Goal: Find specific page/section: Find specific page/section

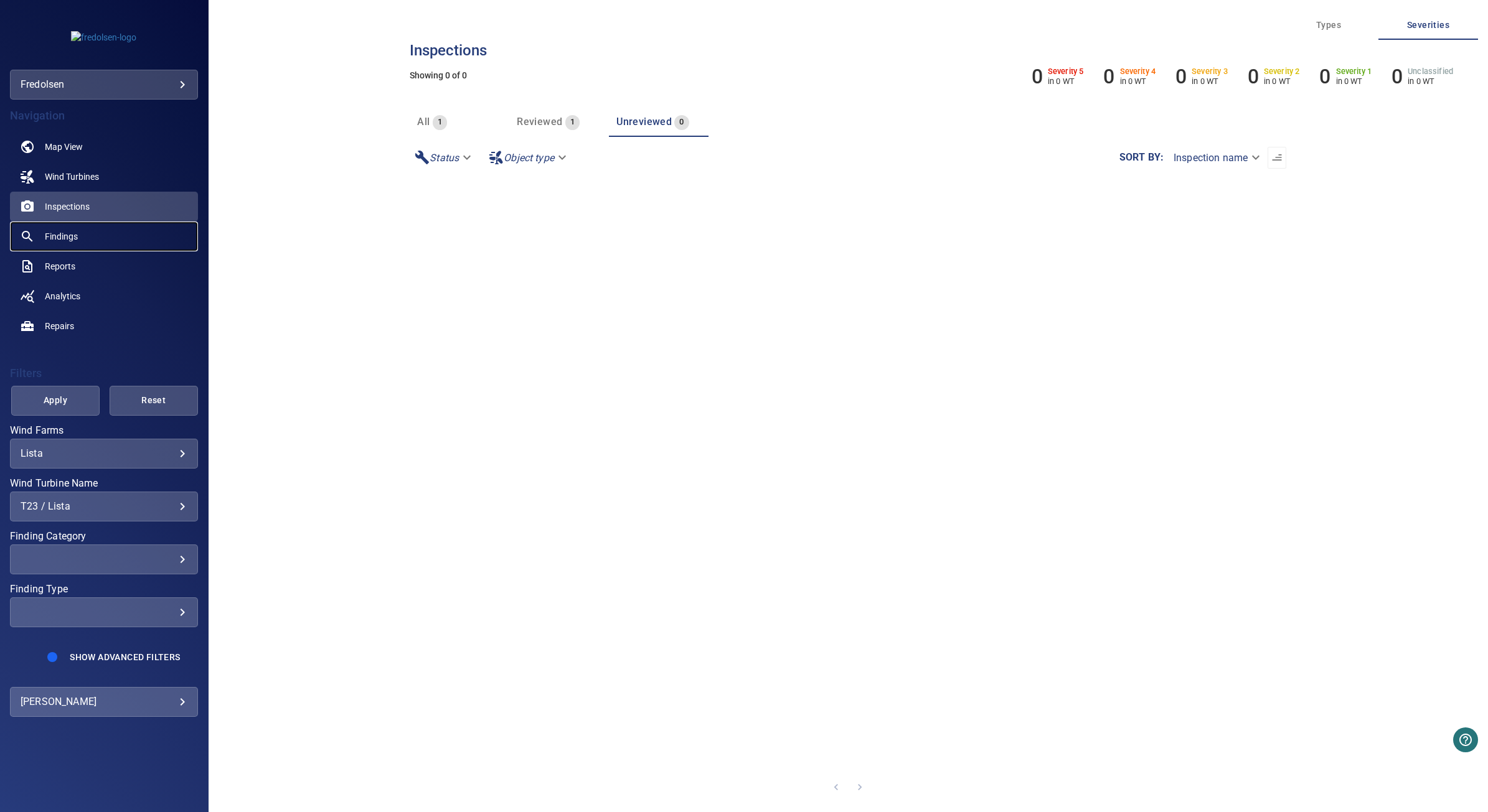
click at [97, 239] on link "Findings" at bounding box center [103, 236] width 188 height 30
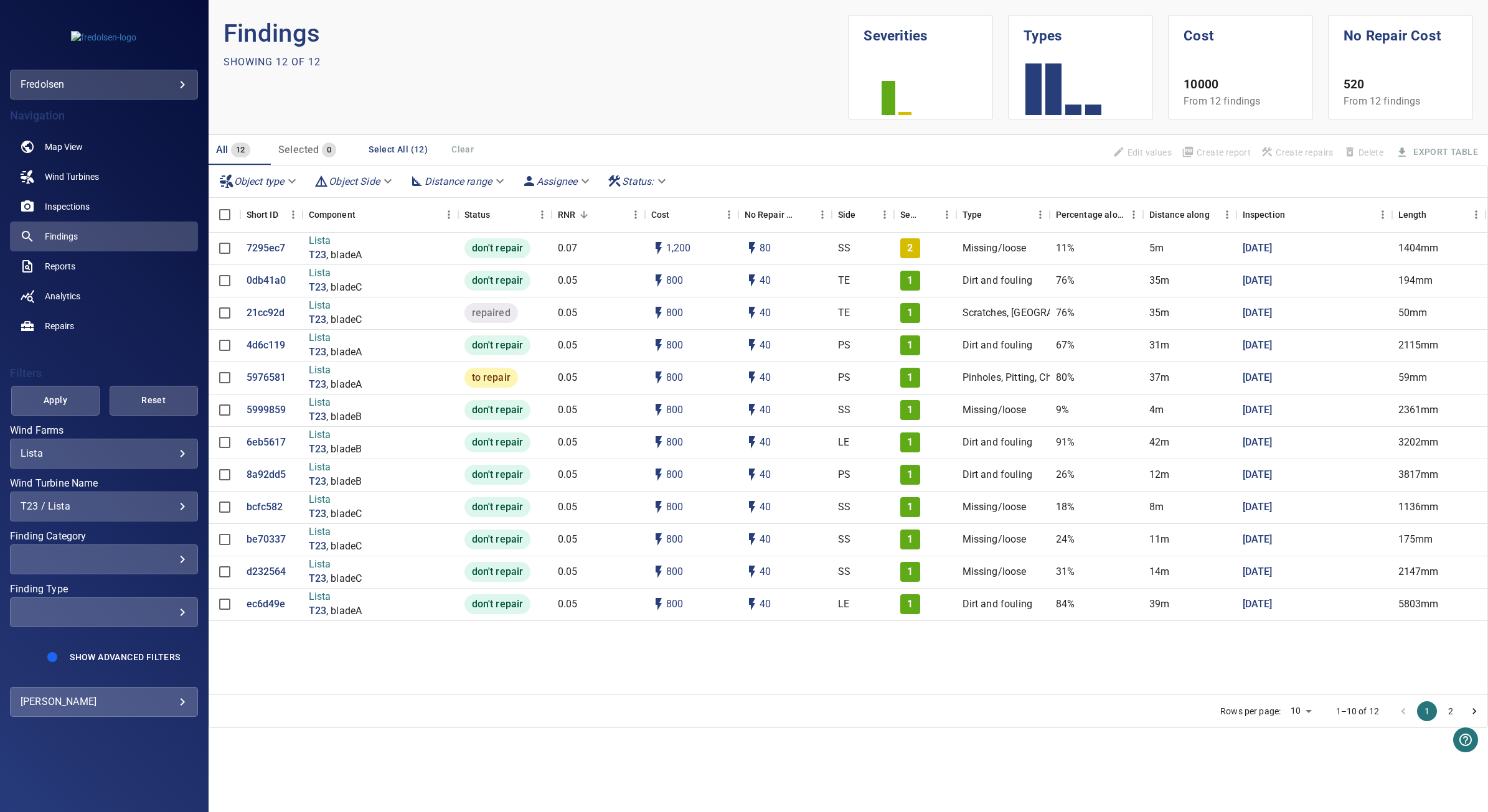
click at [184, 503] on div "T23 / Lista" at bounding box center [104, 506] width 167 height 12
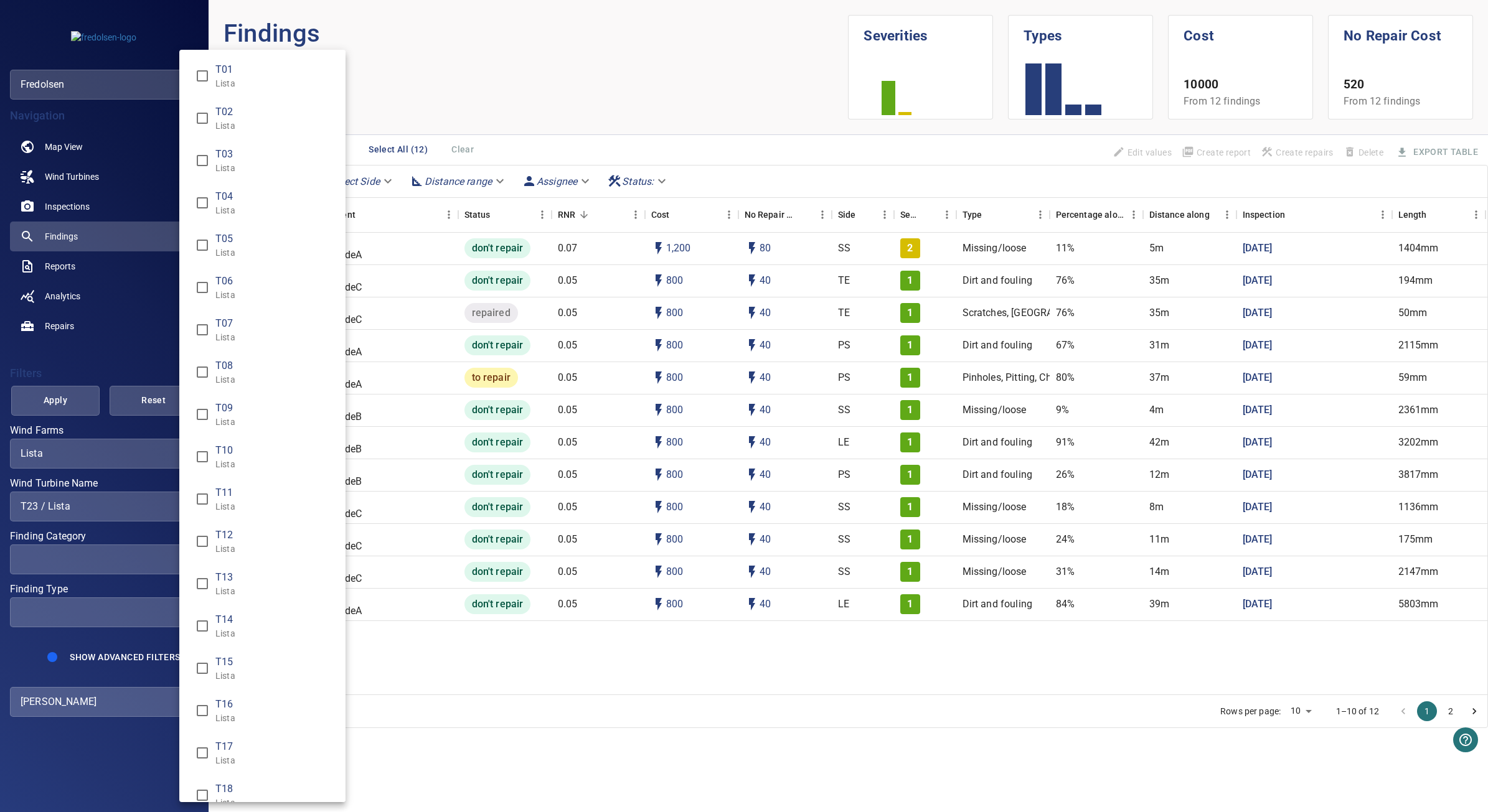
scroll to position [569, 0]
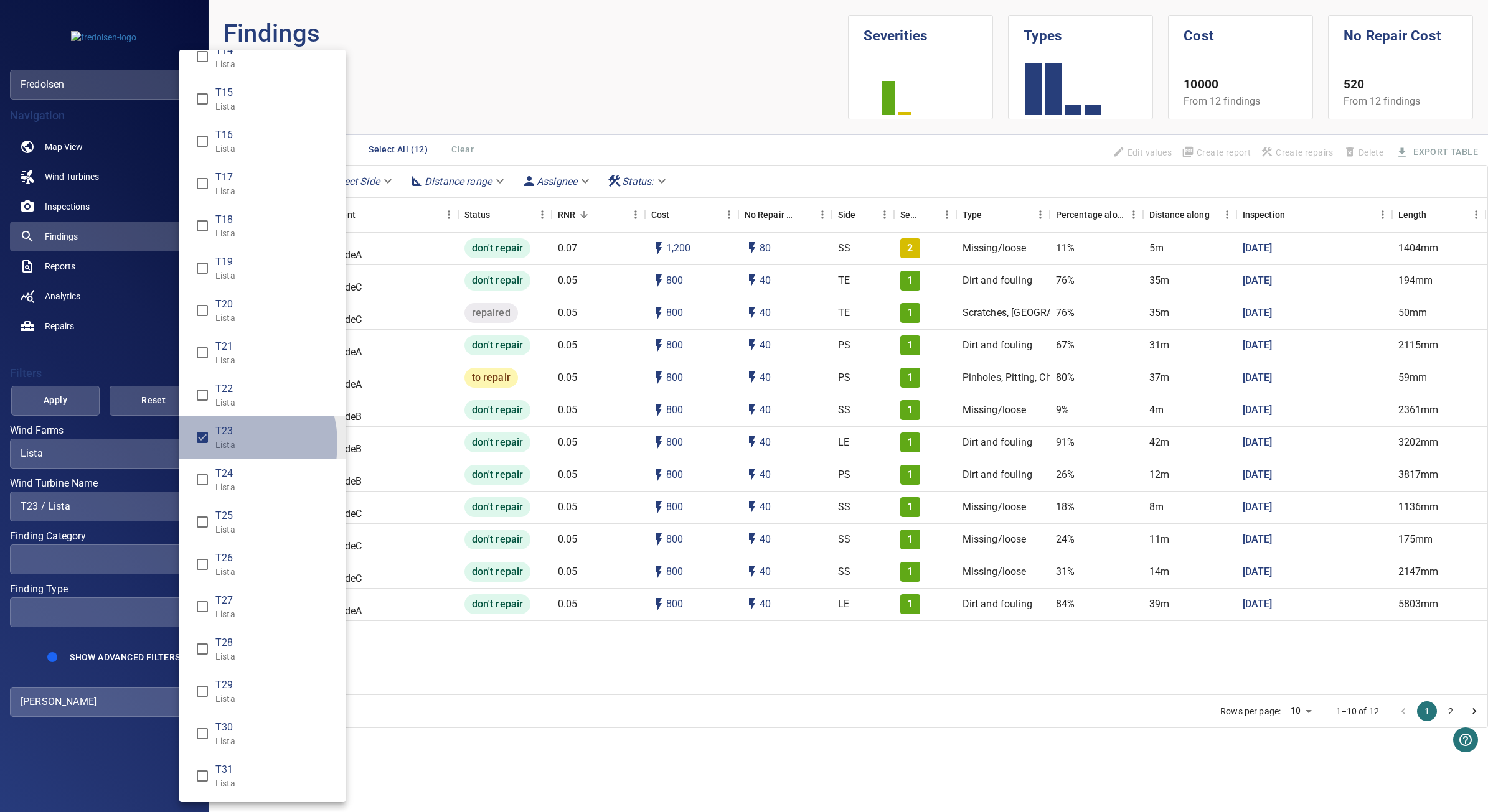
drag, startPoint x: 222, startPoint y: 443, endPoint x: 163, endPoint y: 430, distance: 60.4
click at [222, 443] on p "Lista" at bounding box center [275, 445] width 120 height 12
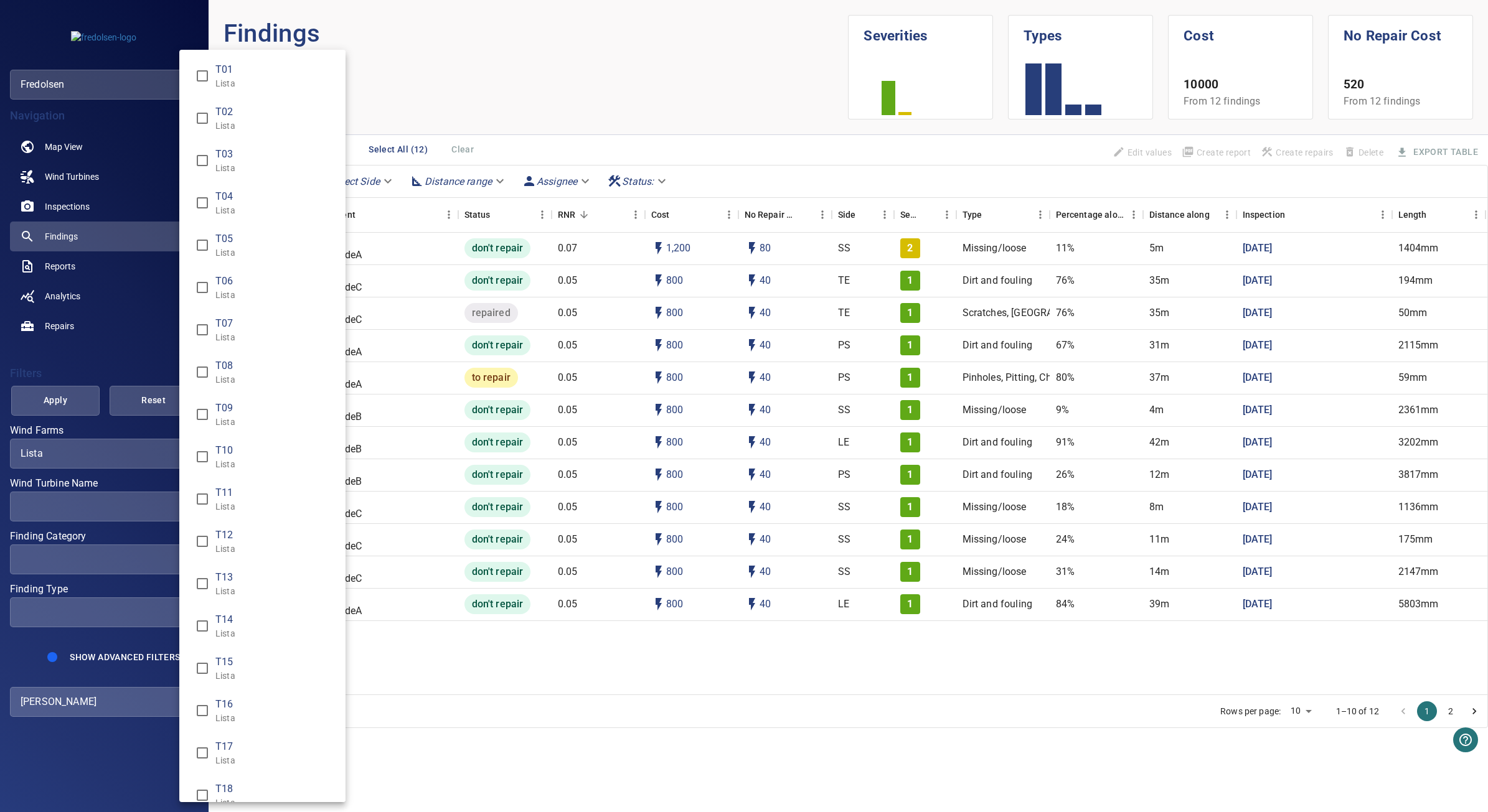
click at [76, 410] on div "Wind Turbine Name" at bounding box center [744, 406] width 1488 height 812
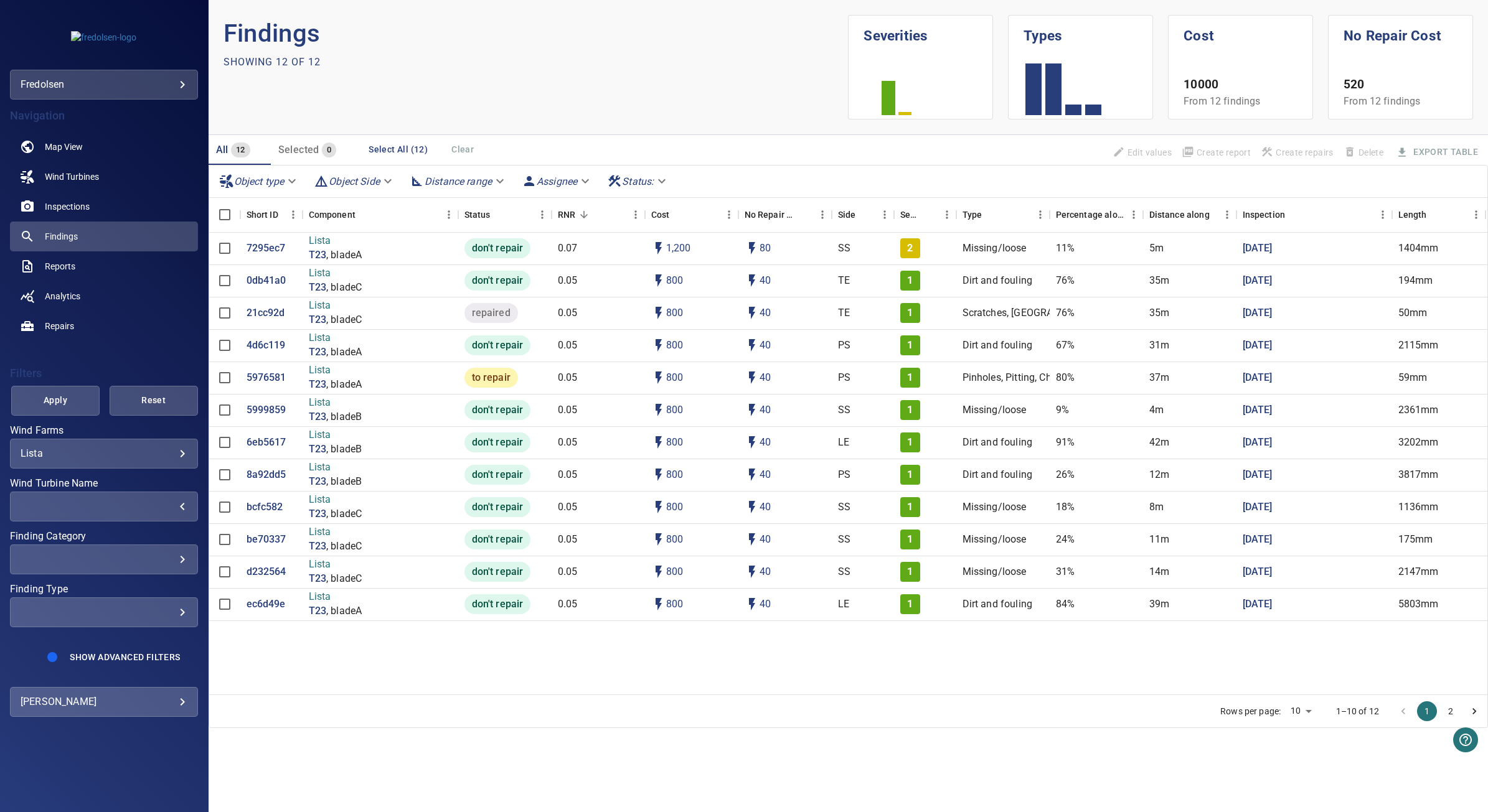
click at [76, 399] on span "Apply" at bounding box center [55, 400] width 57 height 16
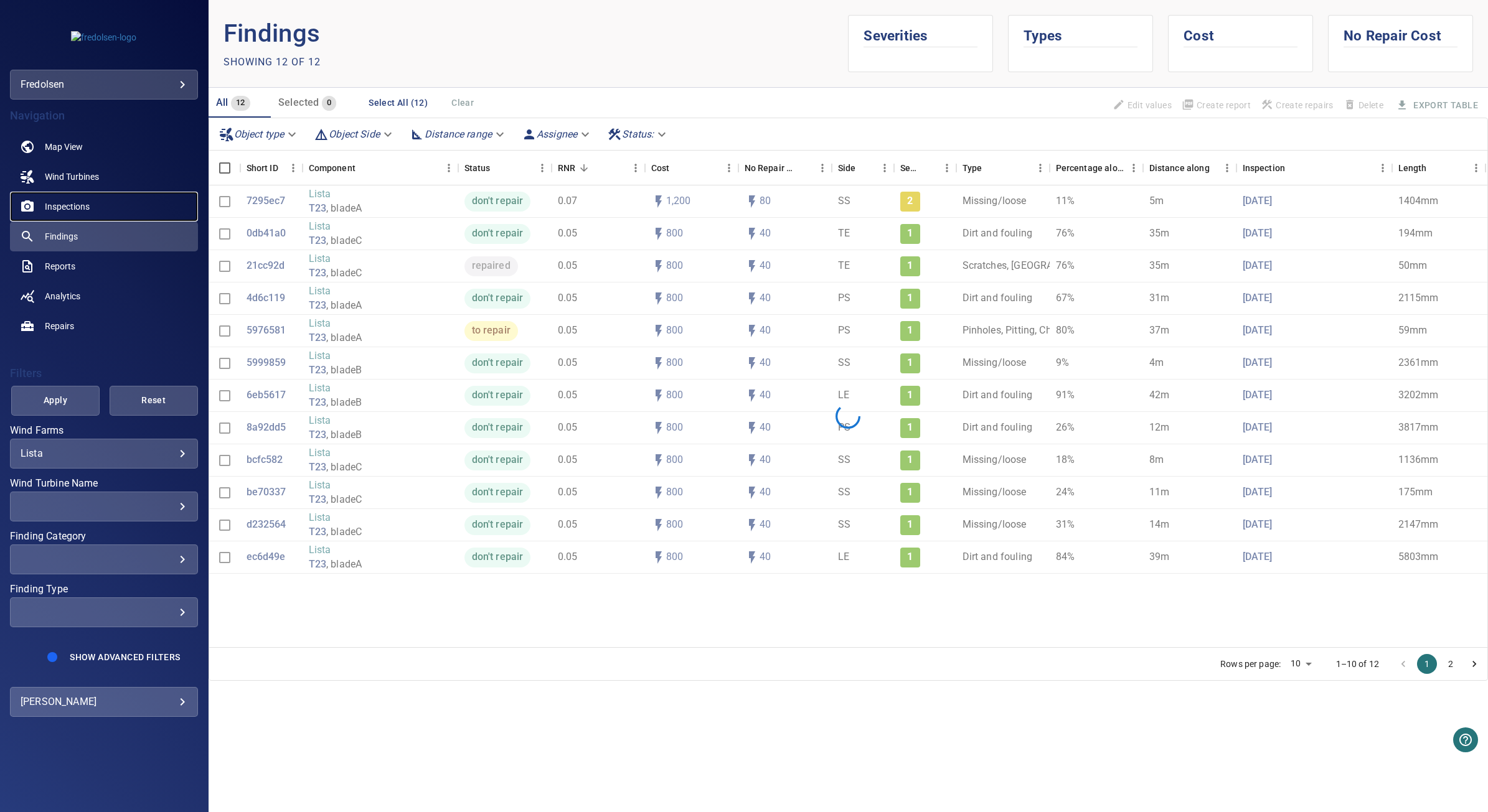
click at [90, 200] on link "Inspections" at bounding box center [103, 206] width 188 height 30
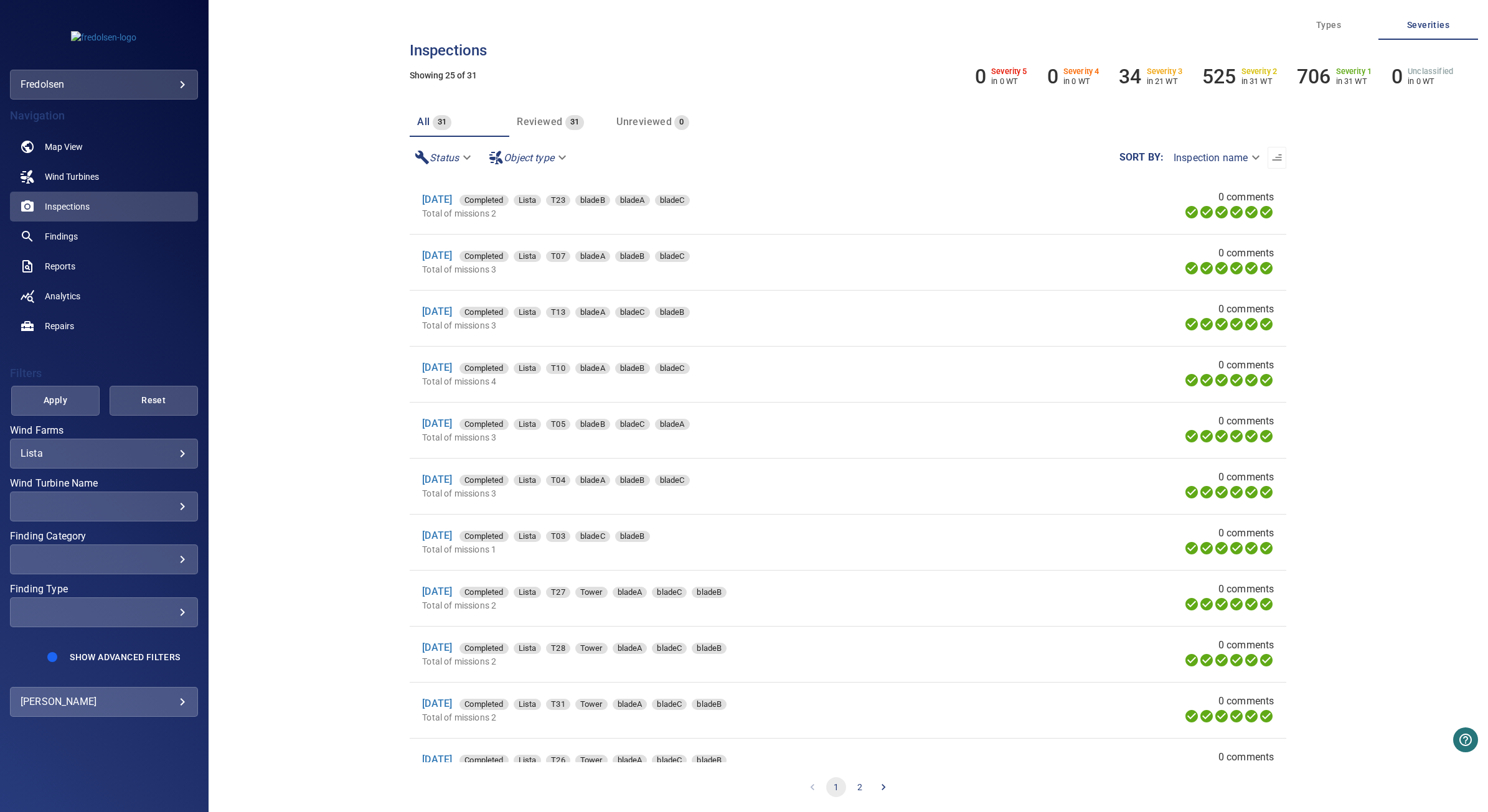
click at [1227, 145] on div "**********" at bounding box center [848, 157] width 876 height 42
click at [1227, 151] on body "**********" at bounding box center [744, 406] width 1488 height 812
click at [931, 147] on div at bounding box center [744, 406] width 1488 height 812
click at [1275, 154] on icon "button" at bounding box center [1277, 157] width 12 height 12
click at [72, 234] on span "Findings" at bounding box center [61, 237] width 33 height 12
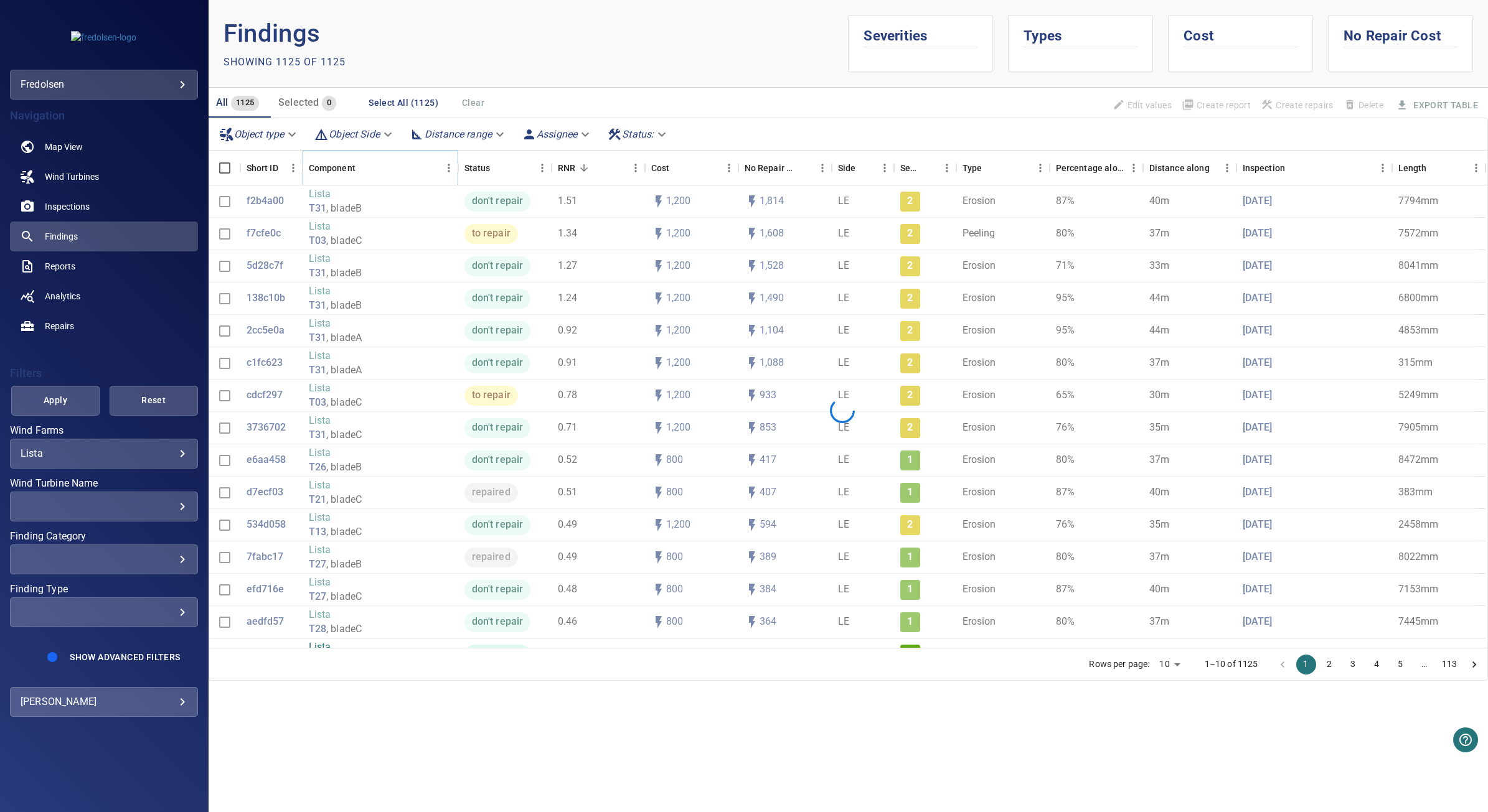
click at [363, 169] on icon "Sort" at bounding box center [364, 168] width 8 height 8
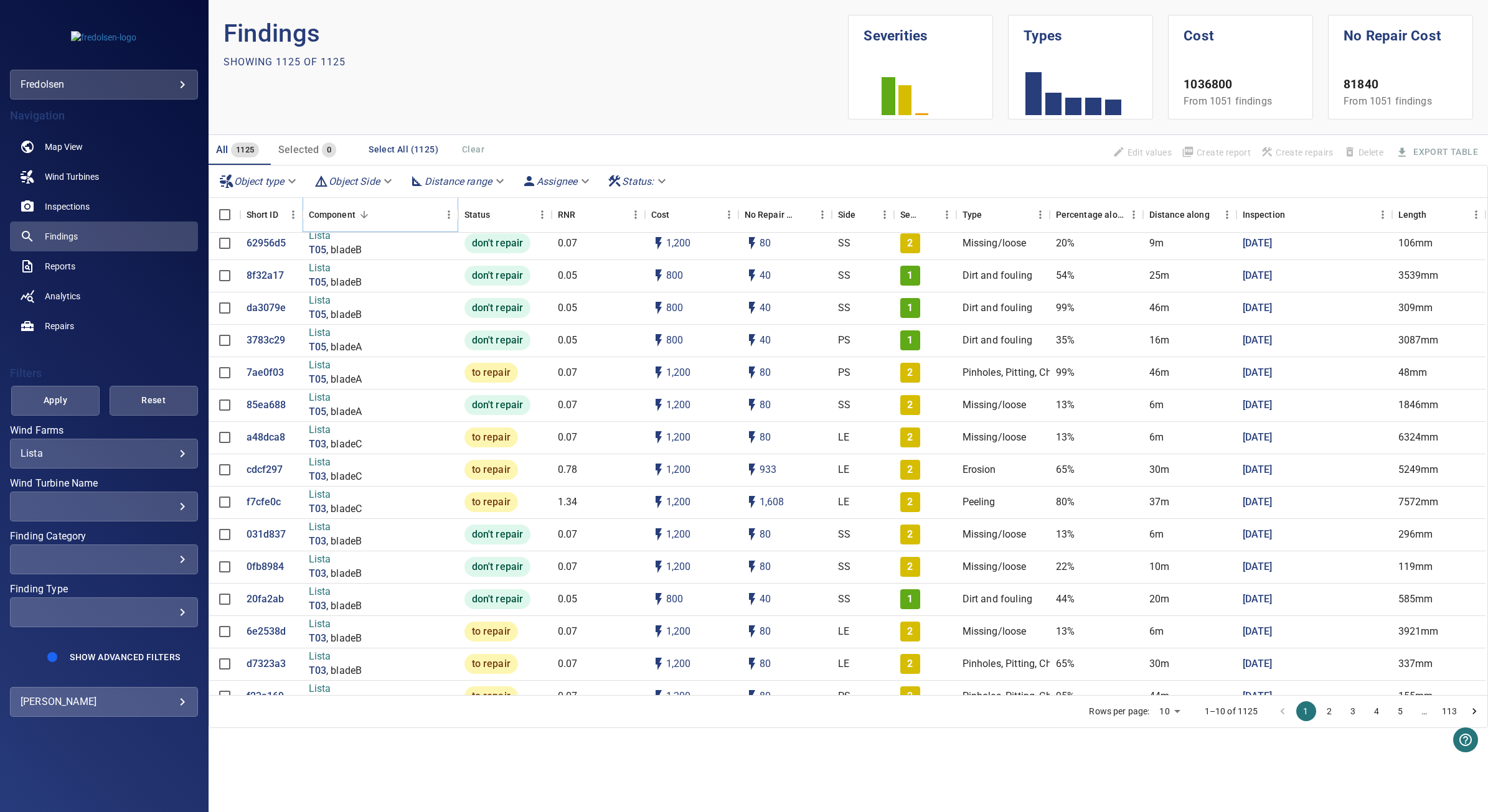
scroll to position [33000, 0]
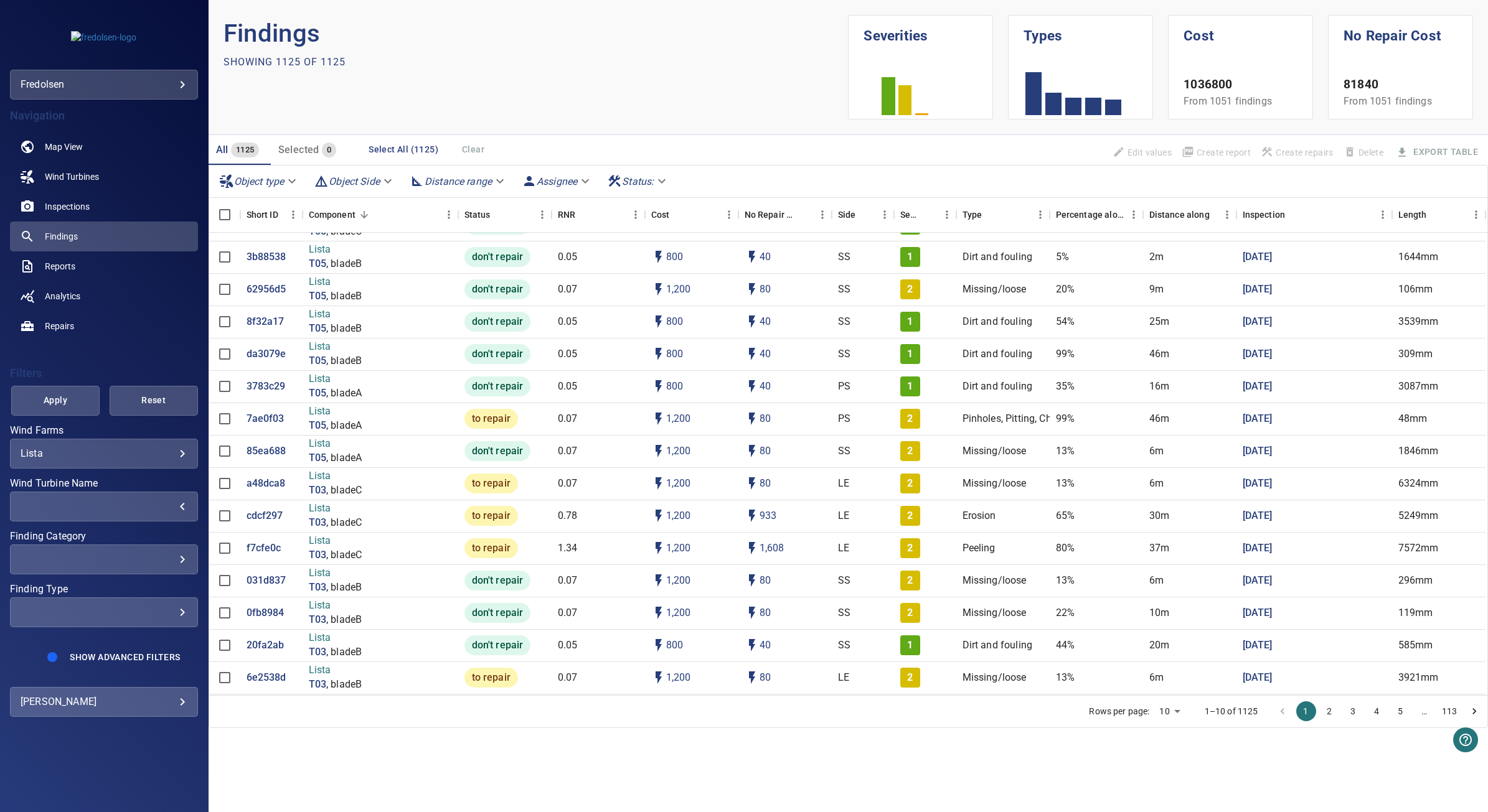
click at [180, 507] on div "​" at bounding box center [104, 506] width 167 height 12
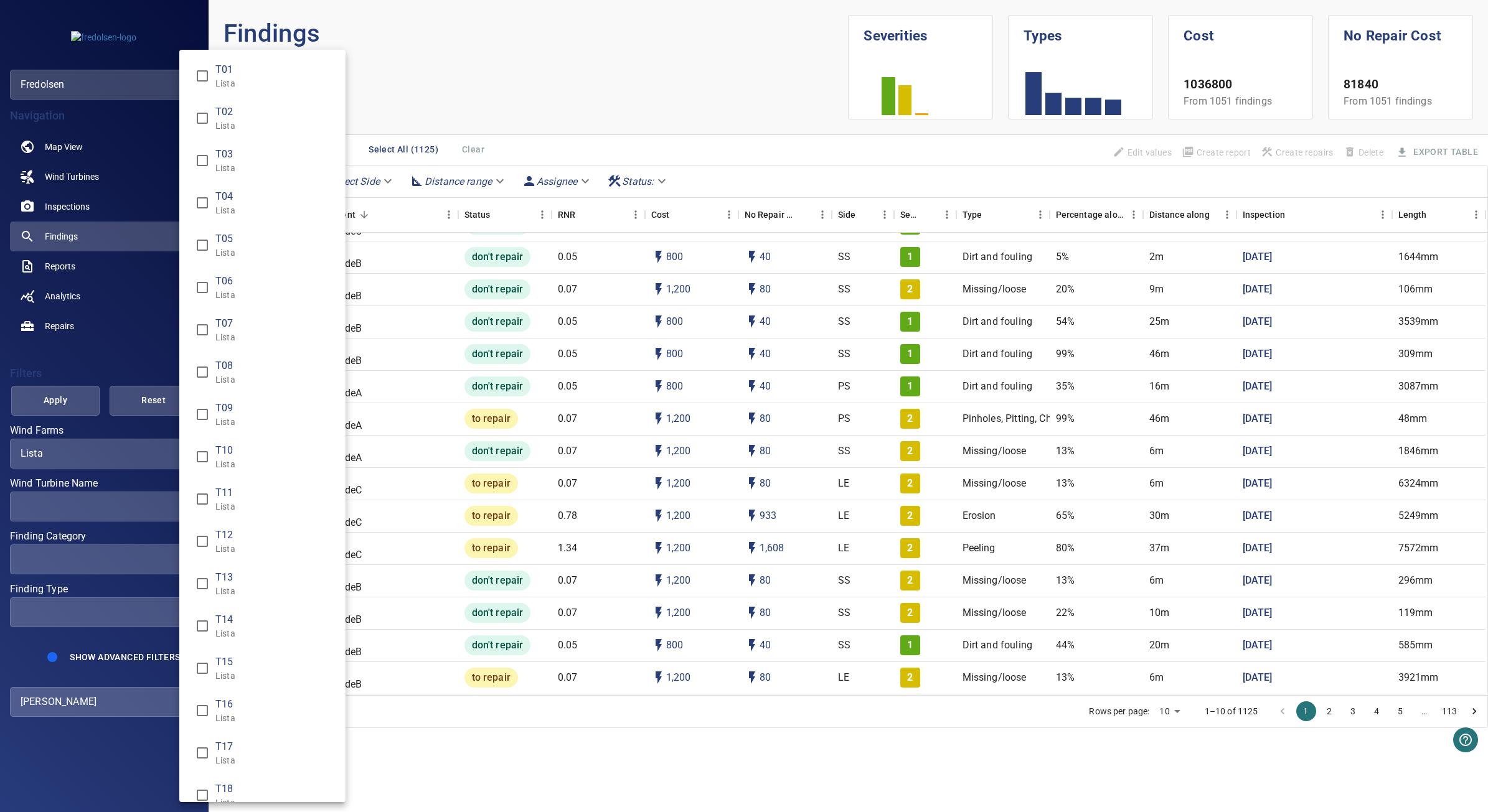
click at [257, 212] on p "Lista" at bounding box center [275, 210] width 120 height 12
type input "**********"
click at [69, 405] on div "Wind Turbine Name" at bounding box center [744, 406] width 1488 height 812
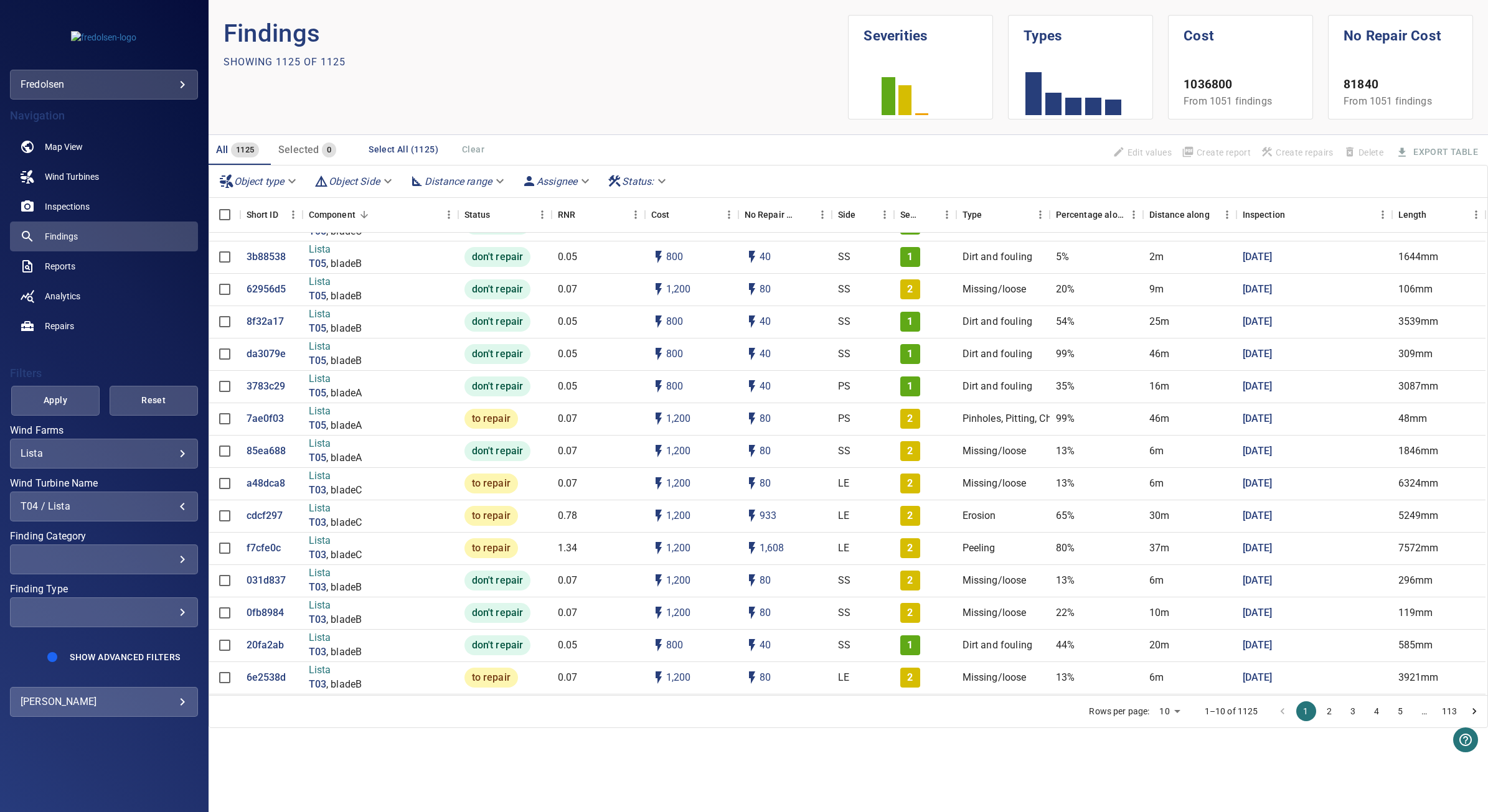
click at [69, 403] on span "Apply" at bounding box center [55, 400] width 57 height 16
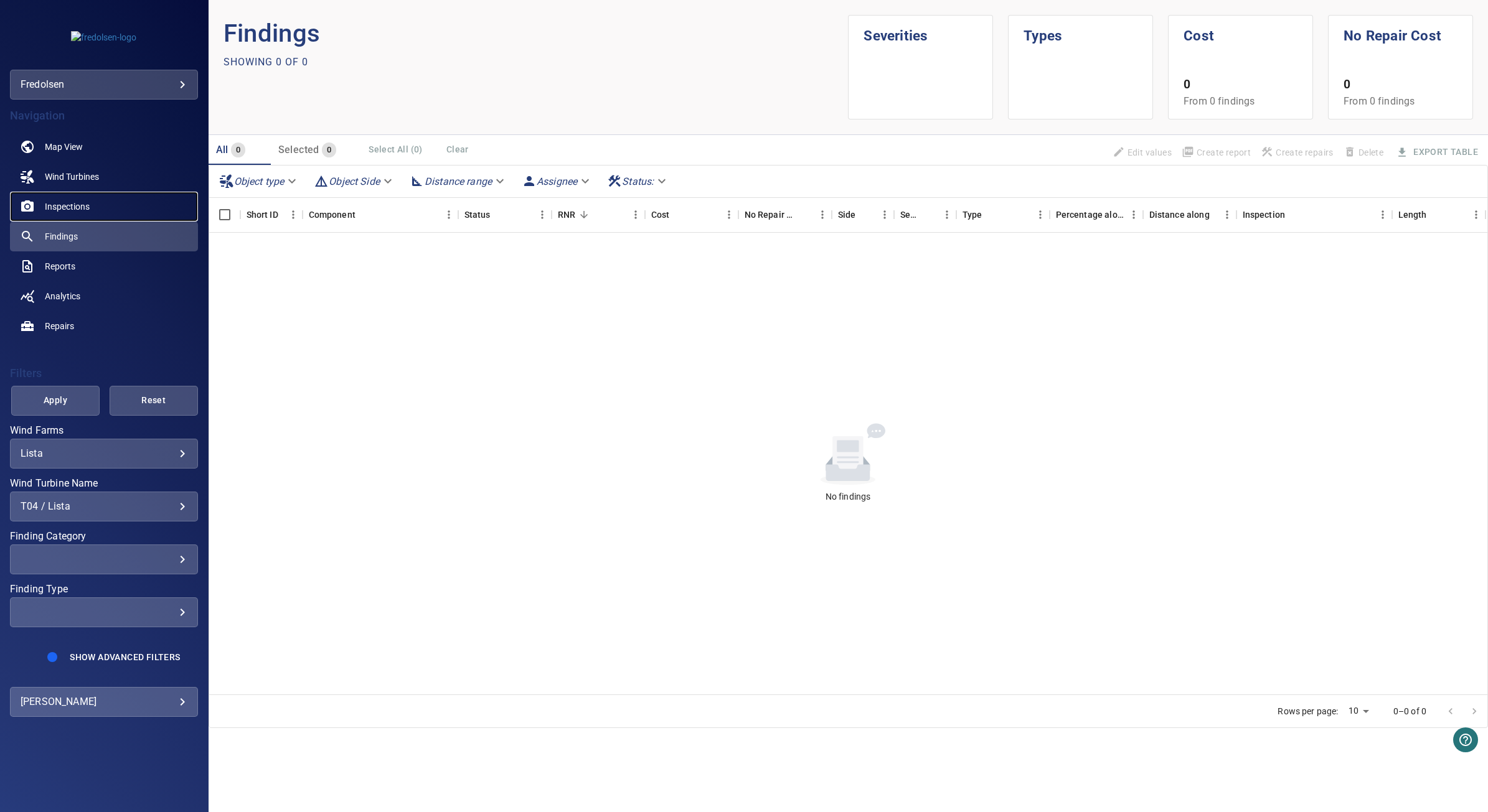
click at [116, 202] on link "Inspections" at bounding box center [103, 206] width 188 height 30
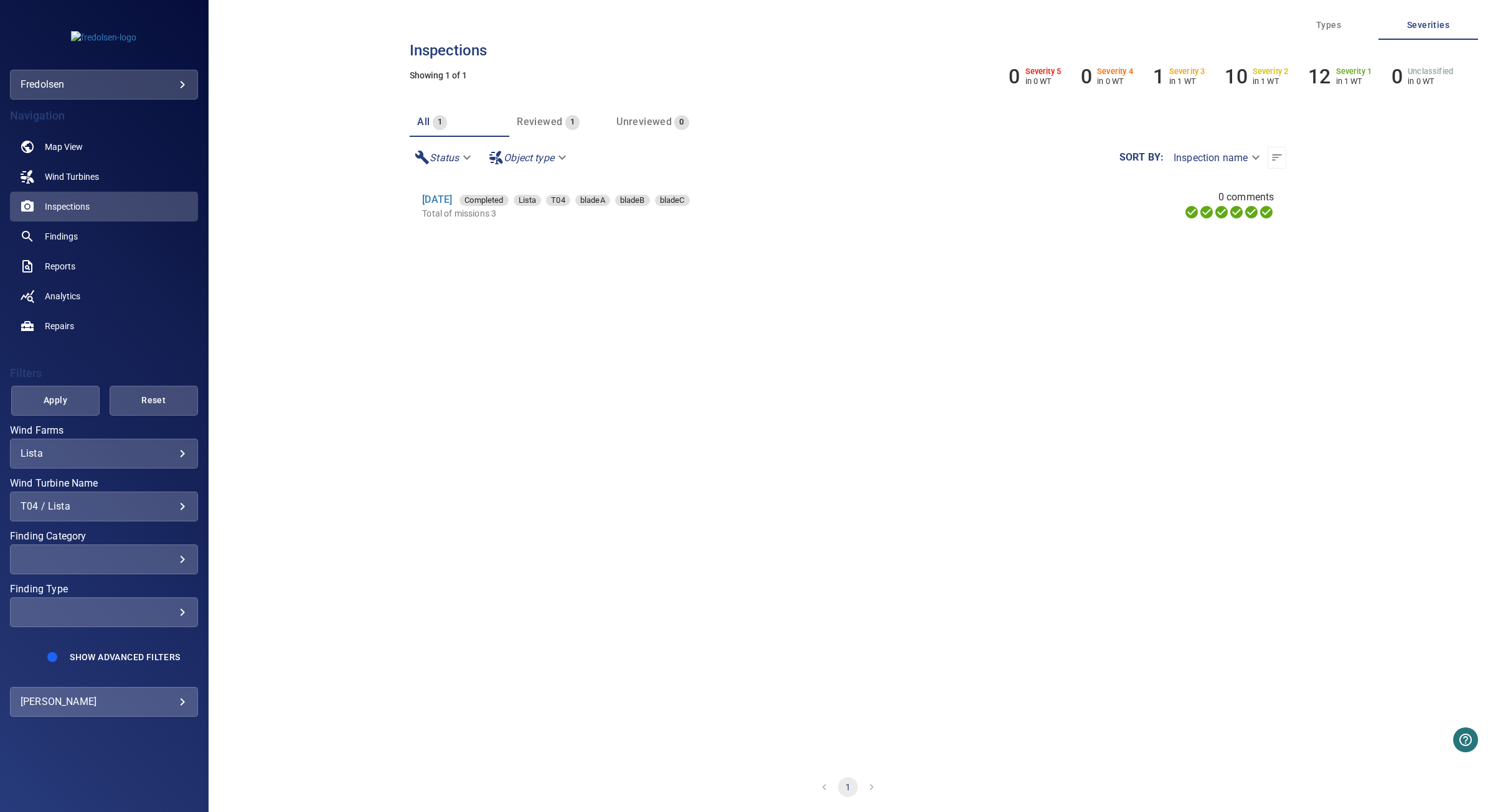
click at [548, 116] on span "Reviewed" at bounding box center [539, 121] width 45 height 12
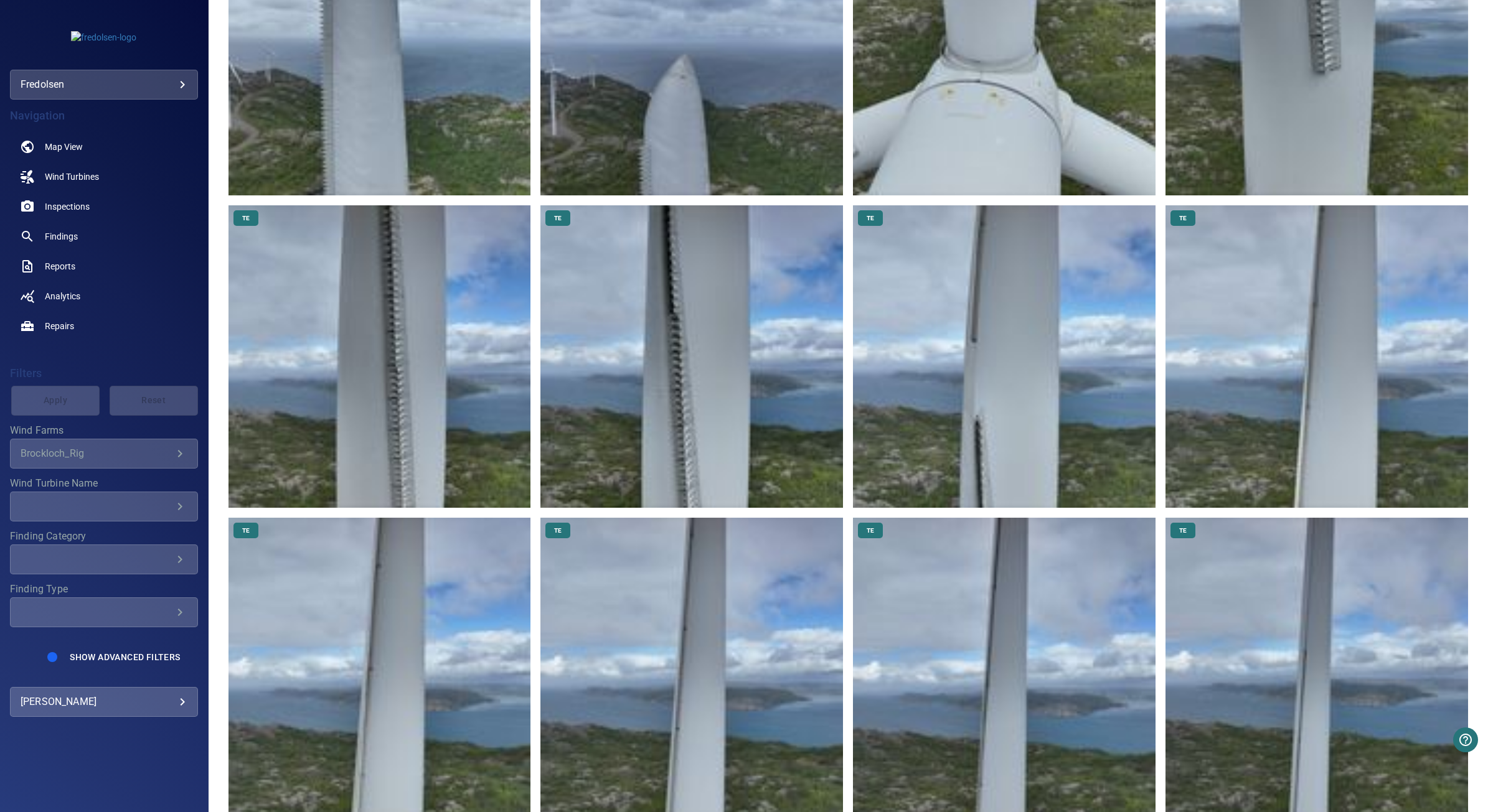
scroll to position [3551, 0]
